Goal: Information Seeking & Learning: Learn about a topic

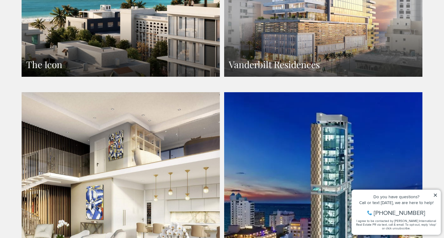
scroll to position [569, 0]
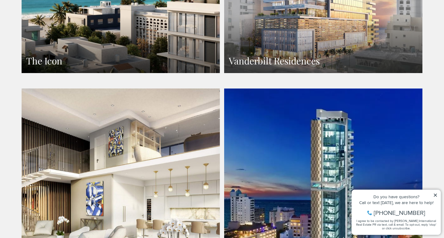
click at [165, 55] on h3 "The Icon" at bounding box center [120, 61] width 189 height 12
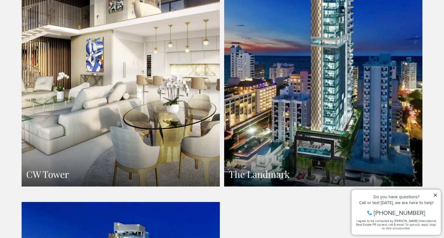
scroll to position [718, 0]
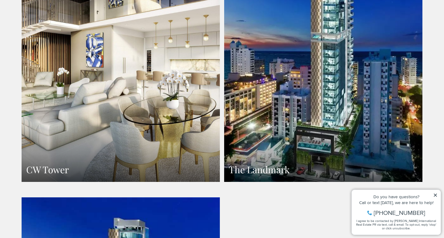
click at [145, 67] on link "CW Tower" at bounding box center [121, 61] width 198 height 242
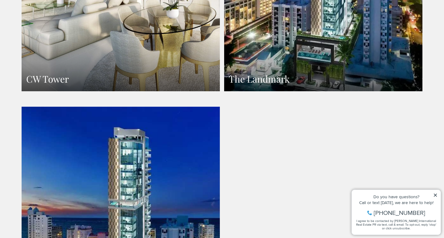
scroll to position [815, 0]
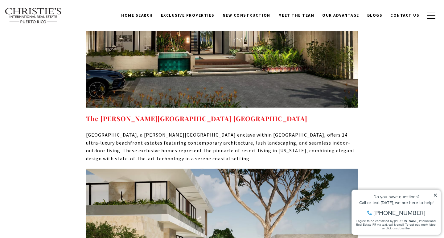
scroll to position [2210, 0]
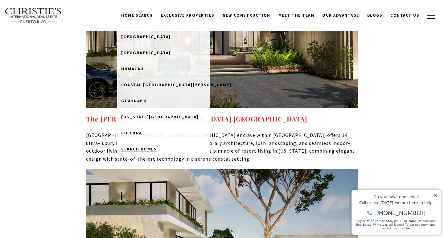
click at [148, 148] on span "Search Homes" at bounding box center [138, 149] width 35 height 6
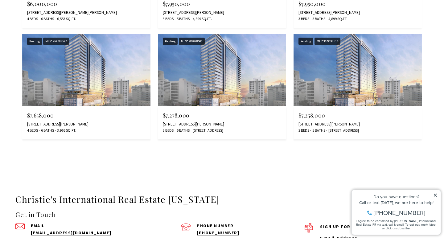
scroll to position [3816, 0]
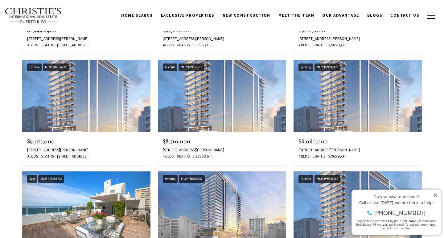
scroll to position [1340, 0]
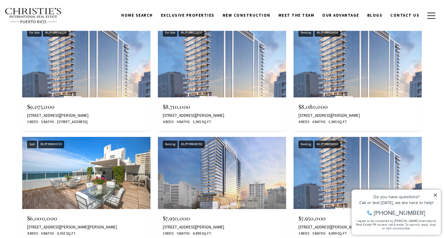
scroll to position [893, 0]
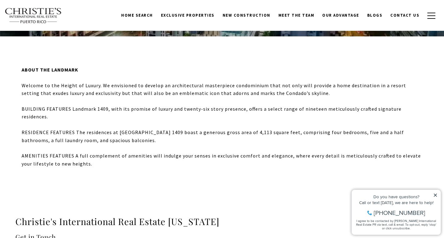
scroll to position [149, 0]
click at [250, 15] on span "New Construction" at bounding box center [247, 15] width 48 height 5
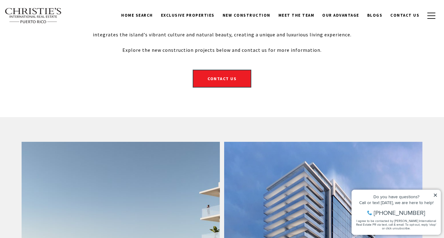
scroll to position [151, 0]
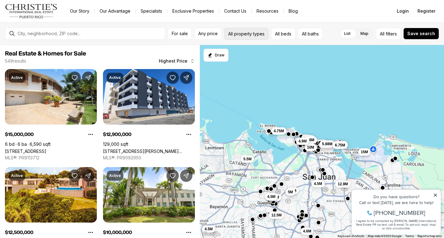
click at [234, 35] on button "All property types" at bounding box center [246, 34] width 44 height 12
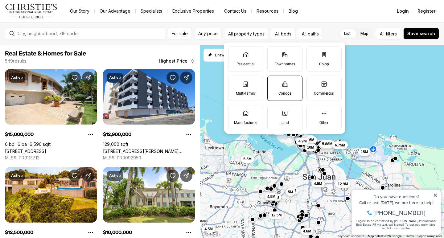
click at [285, 86] on icon at bounding box center [284, 84] width 5 height 5
click at [274, 82] on button "Condos" at bounding box center [271, 79] width 6 height 6
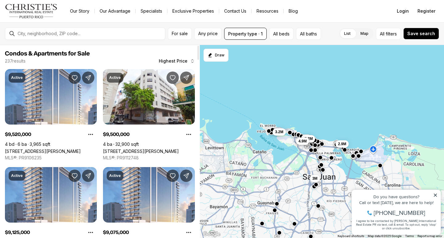
click at [168, 63] on span "Highest Price" at bounding box center [173, 61] width 29 height 5
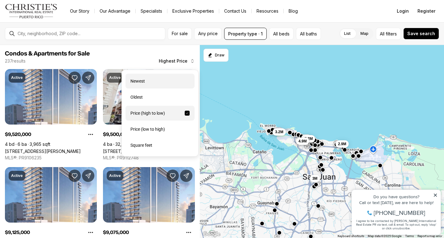
click at [159, 82] on div "Newest" at bounding box center [160, 81] width 69 height 15
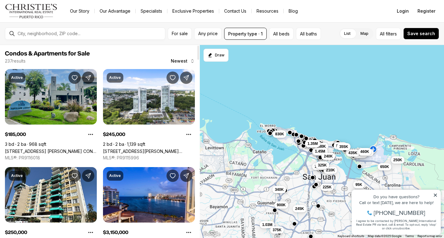
click at [67, 149] on link "161 AVE. CESAR GONZALEZ COND. PAVILLION COURT #10B, SAN JUAN PR, 00918" at bounding box center [51, 151] width 92 height 5
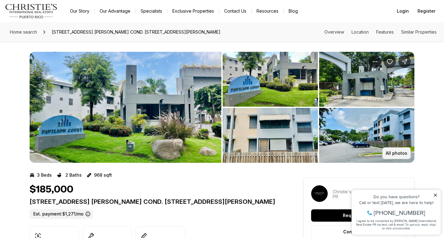
click at [396, 153] on p "All photos" at bounding box center [397, 153] width 22 height 5
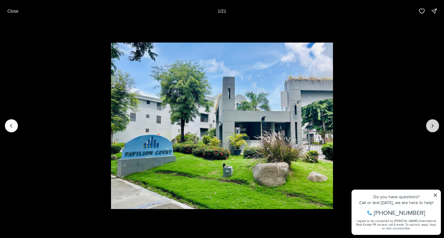
click at [436, 125] on button "Next slide" at bounding box center [432, 125] width 13 height 13
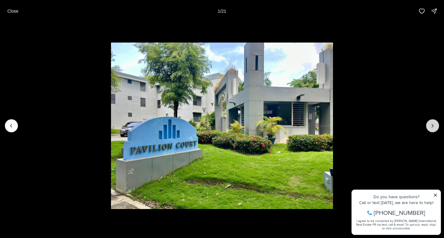
click at [436, 125] on button "Next slide" at bounding box center [432, 125] width 13 height 13
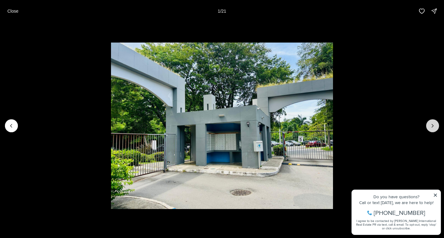
click at [436, 125] on button "Next slide" at bounding box center [432, 125] width 13 height 13
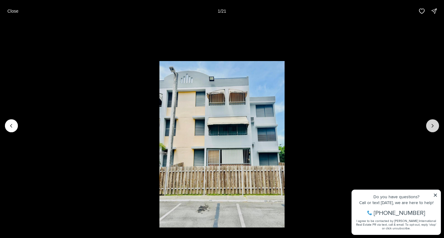
click at [436, 125] on button "Next slide" at bounding box center [432, 125] width 13 height 13
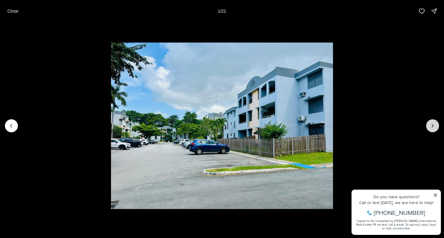
click at [436, 125] on button "Next slide" at bounding box center [432, 125] width 13 height 13
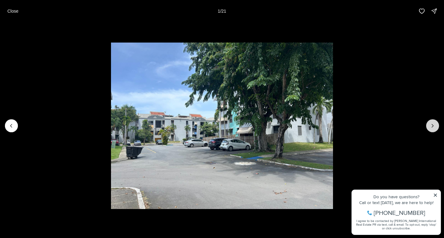
click at [436, 125] on button "Next slide" at bounding box center [432, 125] width 13 height 13
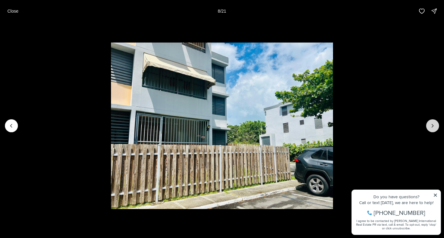
click at [436, 125] on button "Next slide" at bounding box center [432, 125] width 13 height 13
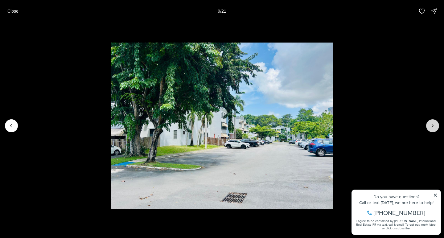
click at [436, 125] on button "Next slide" at bounding box center [432, 125] width 13 height 13
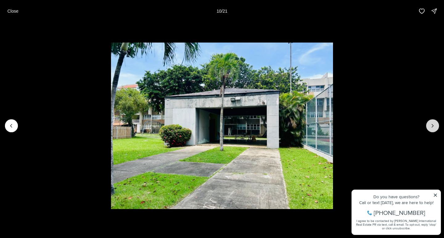
click at [436, 125] on button "Next slide" at bounding box center [432, 125] width 13 height 13
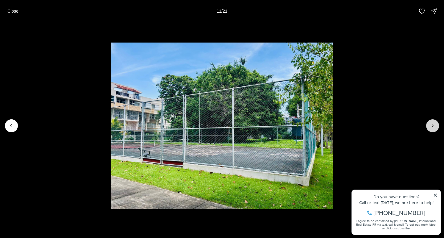
click at [436, 125] on button "Next slide" at bounding box center [432, 125] width 13 height 13
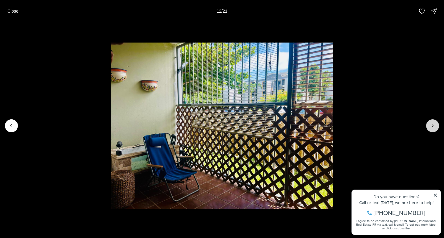
click at [436, 125] on button "Next slide" at bounding box center [432, 125] width 13 height 13
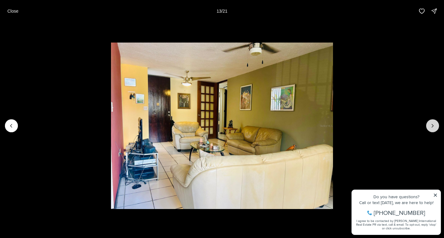
click at [436, 125] on button "Next slide" at bounding box center [432, 125] width 13 height 13
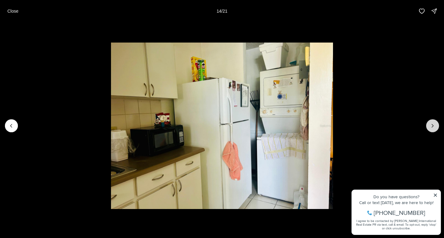
click at [436, 125] on button "Next slide" at bounding box center [432, 125] width 13 height 13
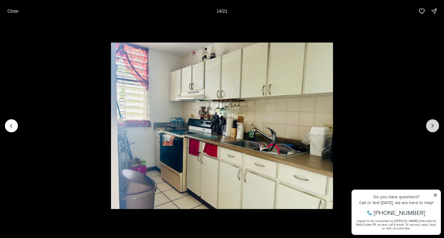
click at [436, 125] on button "Next slide" at bounding box center [432, 125] width 13 height 13
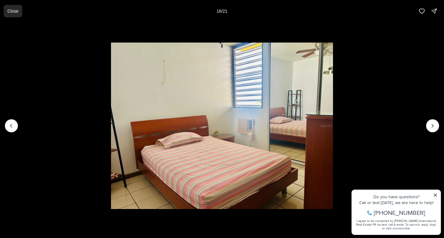
click at [12, 11] on p "Close" at bounding box center [12, 11] width 11 height 5
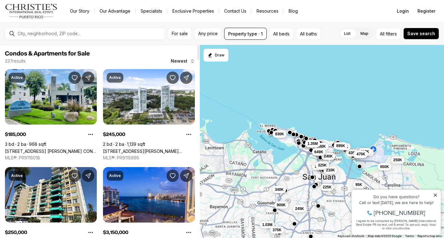
click at [180, 61] on span "Newest" at bounding box center [179, 61] width 17 height 5
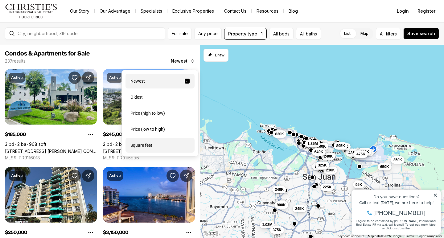
click at [156, 144] on div "Square feet" at bounding box center [160, 145] width 69 height 15
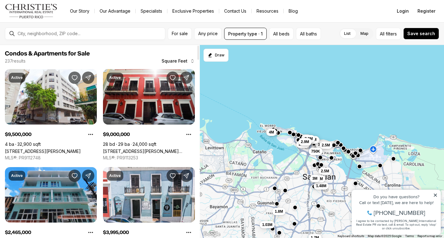
click at [179, 60] on span "Square Feet" at bounding box center [175, 61] width 26 height 5
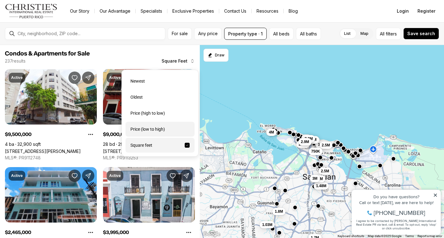
click at [156, 131] on div "Price (low to high)" at bounding box center [160, 129] width 69 height 15
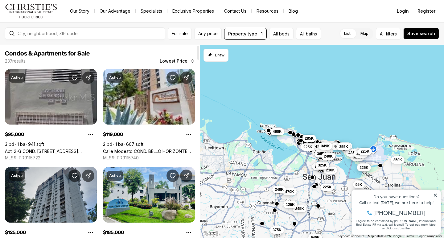
click at [76, 149] on link "Apt. 2-G COND. VILLA OLIMPICA #2G, SAN JUAN PR, 00924" at bounding box center [51, 151] width 92 height 5
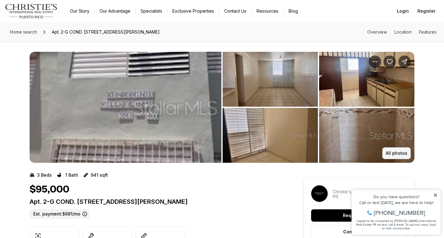
click at [398, 152] on p "All photos" at bounding box center [397, 153] width 22 height 5
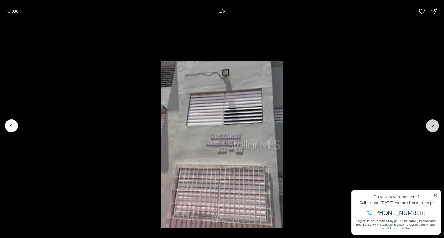
click at [433, 127] on icon "Next slide" at bounding box center [433, 126] width 6 height 6
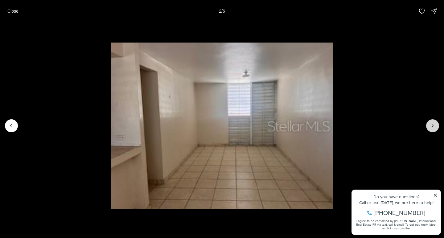
click at [433, 127] on icon "Next slide" at bounding box center [433, 126] width 6 height 6
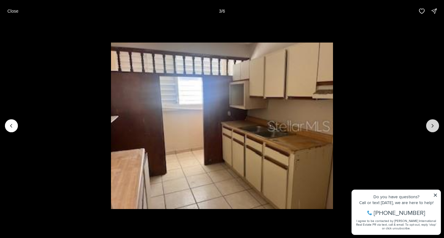
click at [433, 127] on icon "Next slide" at bounding box center [433, 126] width 6 height 6
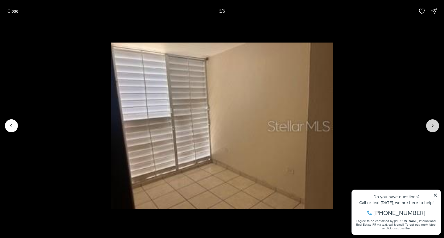
click at [433, 127] on icon "Next slide" at bounding box center [433, 126] width 6 height 6
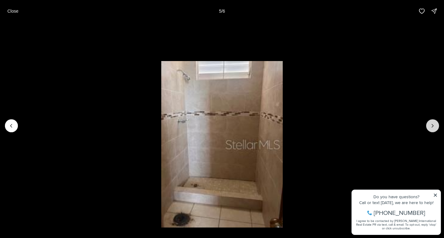
click at [433, 127] on icon "Next slide" at bounding box center [433, 126] width 6 height 6
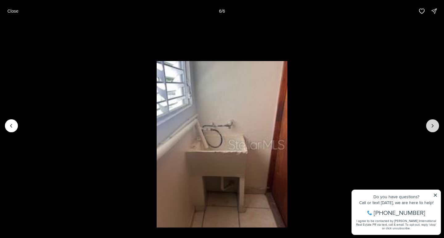
click at [433, 127] on div at bounding box center [432, 125] width 13 height 13
click at [9, 126] on icon "Previous slide" at bounding box center [11, 126] width 6 height 6
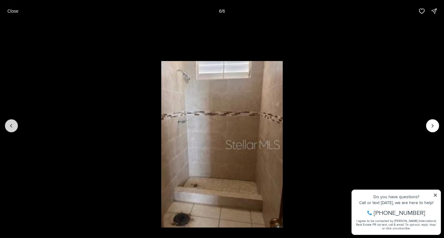
click at [9, 126] on icon "Previous slide" at bounding box center [11, 126] width 6 height 6
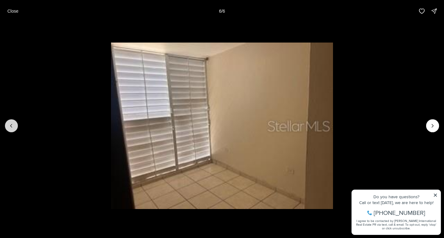
click at [9, 126] on icon "Previous slide" at bounding box center [11, 126] width 6 height 6
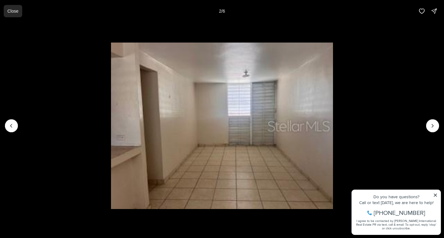
click at [14, 16] on button "Close" at bounding box center [13, 11] width 19 height 12
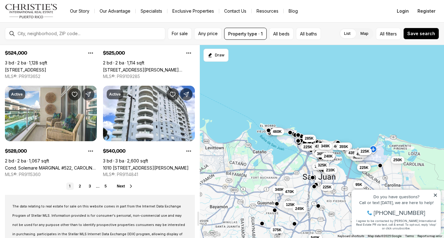
scroll to position [2240, 0]
click at [80, 187] on link "2" at bounding box center [79, 185] width 7 height 7
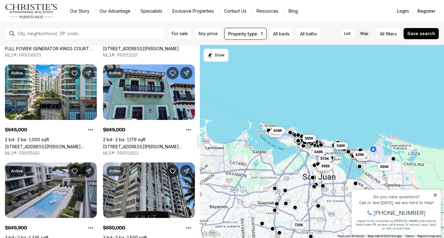
scroll to position [1198, 0]
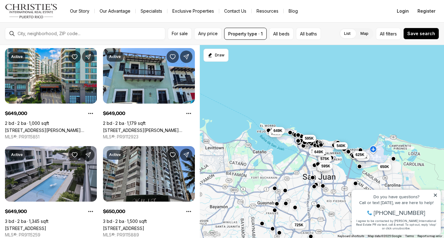
click at [177, 11] on link "Exclusive Properties" at bounding box center [194, 11] width 52 height 9
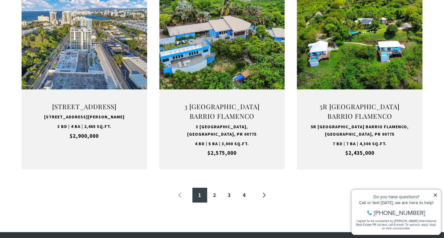
scroll to position [651, 0]
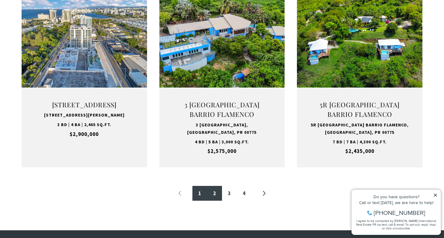
click at [220, 188] on link "2" at bounding box center [214, 193] width 15 height 15
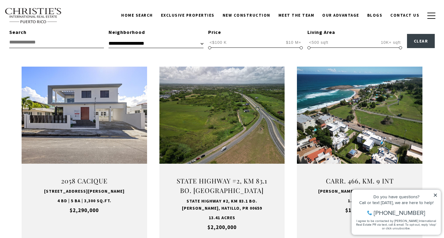
scroll to position [185, 0]
